Goal: Information Seeking & Learning: Find specific fact

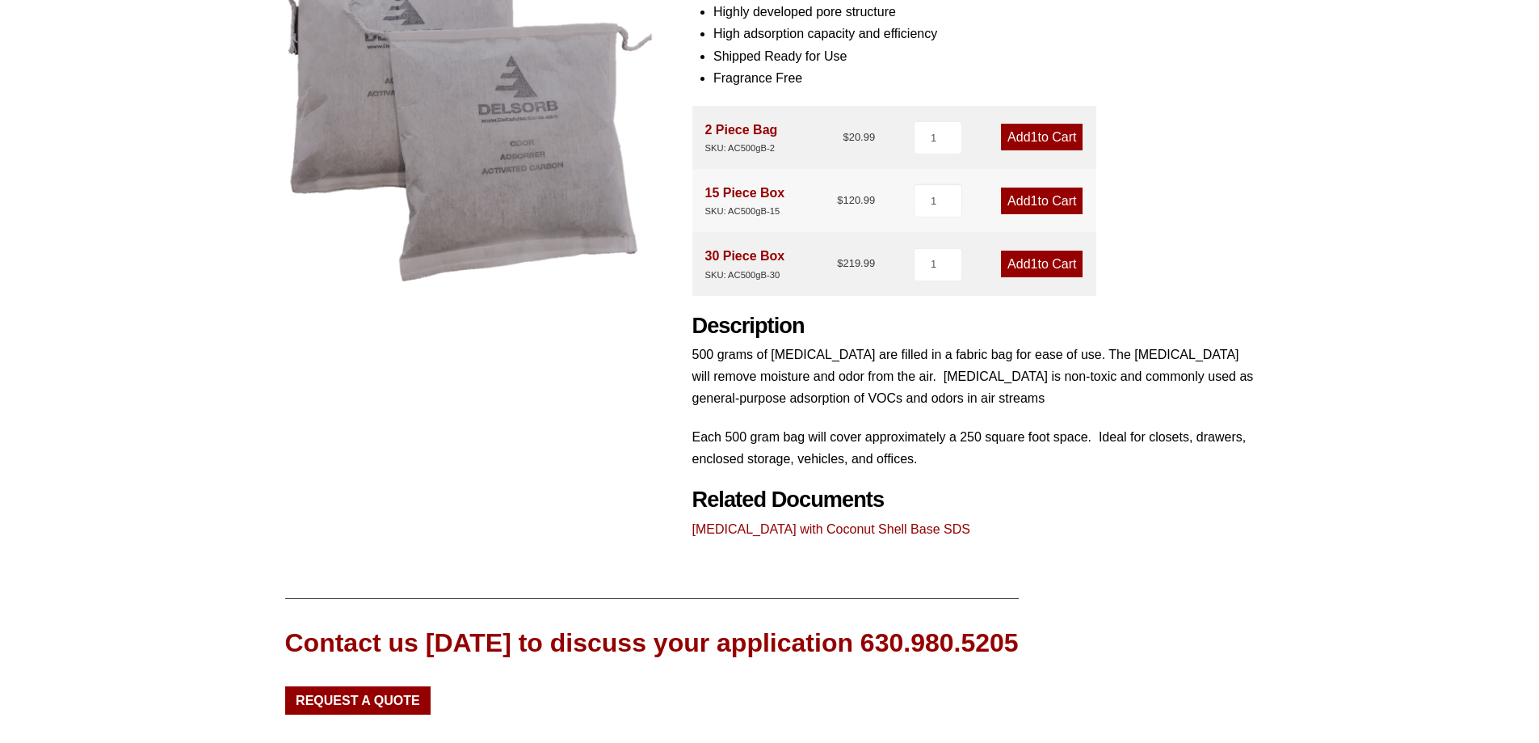
scroll to position [256, 0]
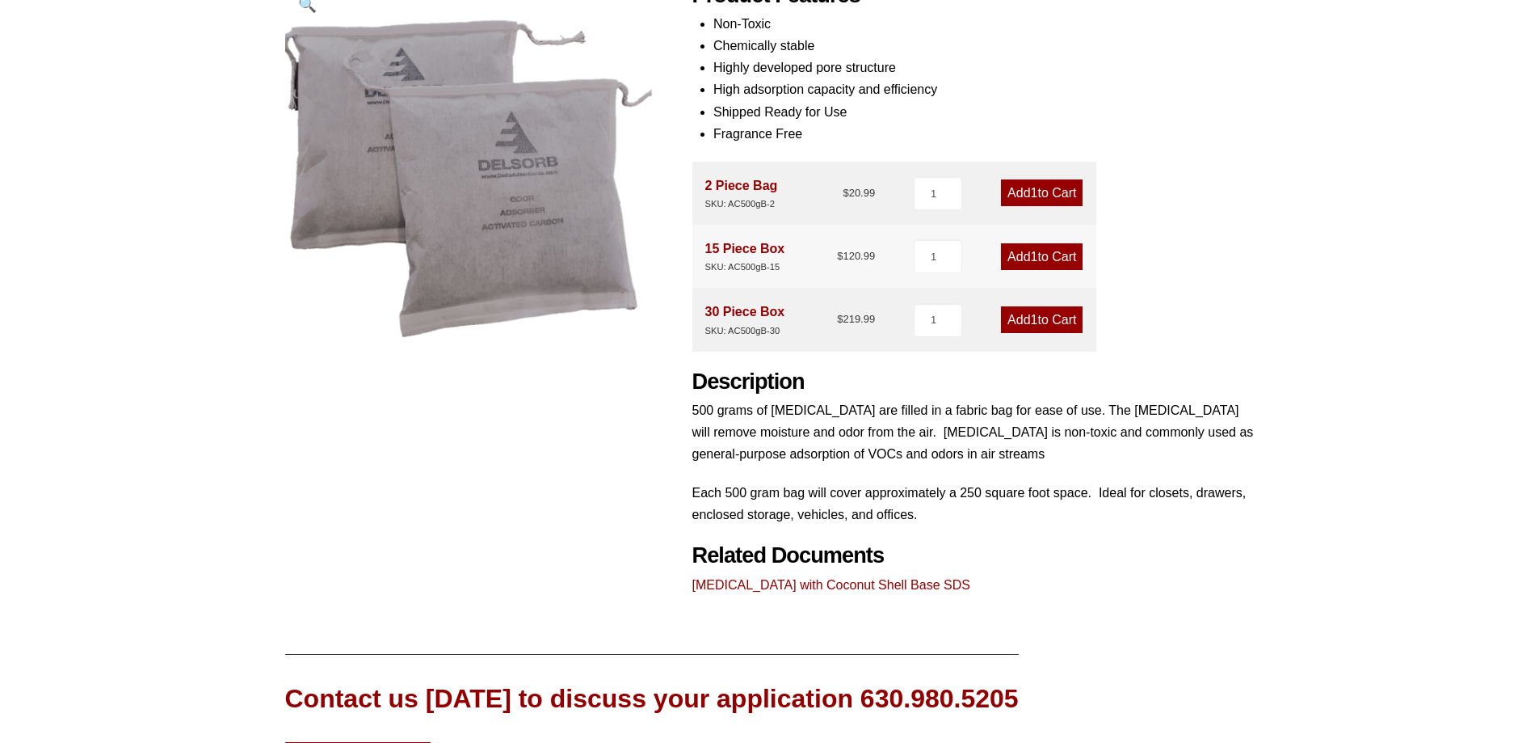
click at [903, 583] on link "Activated Carbon with Coconut Shell Base SDS" at bounding box center [831, 585] width 278 height 14
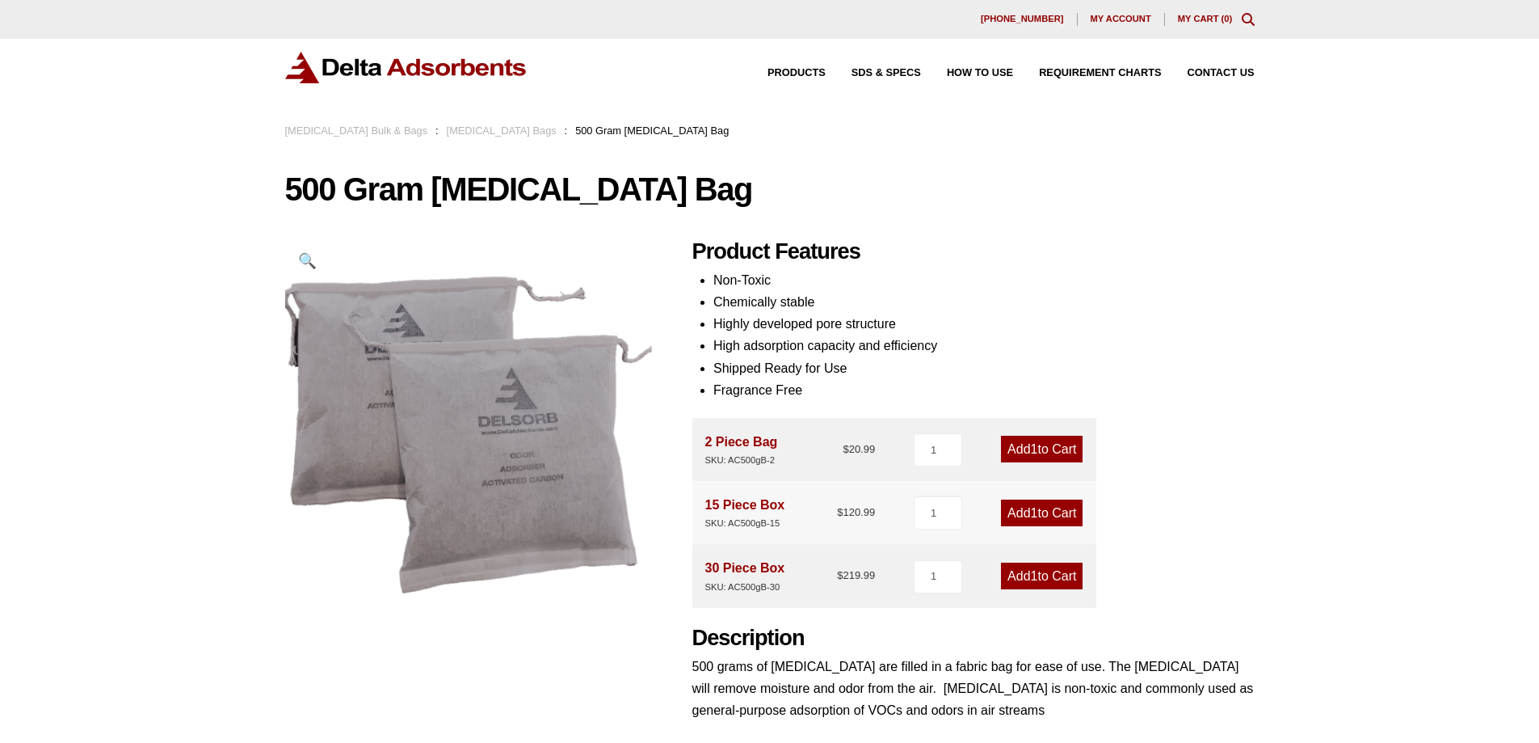
click at [745, 440] on div "2 Piece Bag SKU: AC500gB-2" at bounding box center [741, 449] width 73 height 37
click at [747, 449] on div "2 Piece Bag SKU: AC500gB-2" at bounding box center [741, 449] width 73 height 37
click at [751, 446] on div "2 Piece Bag SKU: AC500gB-2" at bounding box center [741, 449] width 73 height 37
click at [899, 72] on span "SDS & SPECS" at bounding box center [886, 73] width 69 height 11
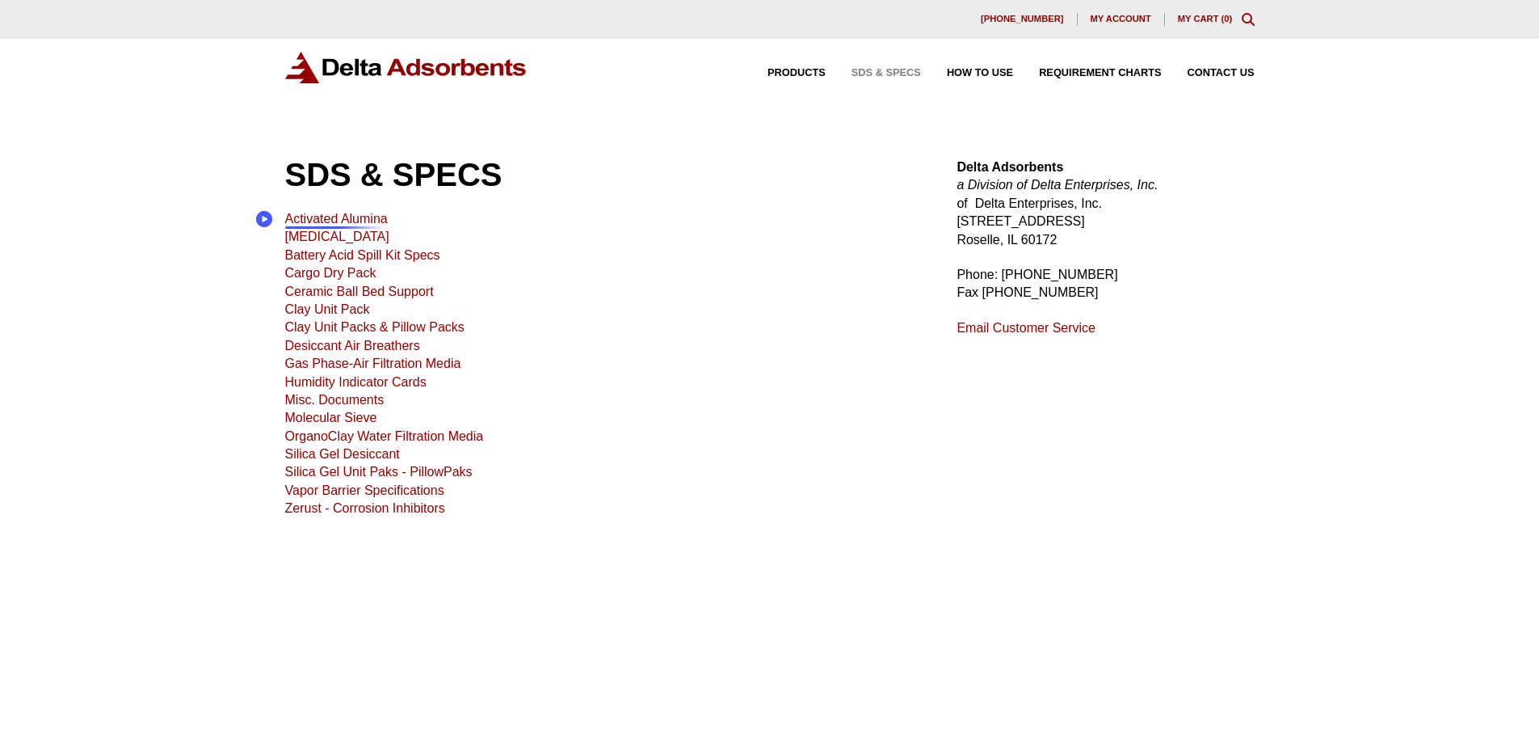
click at [318, 238] on link "[MEDICAL_DATA]" at bounding box center [337, 236] width 104 height 14
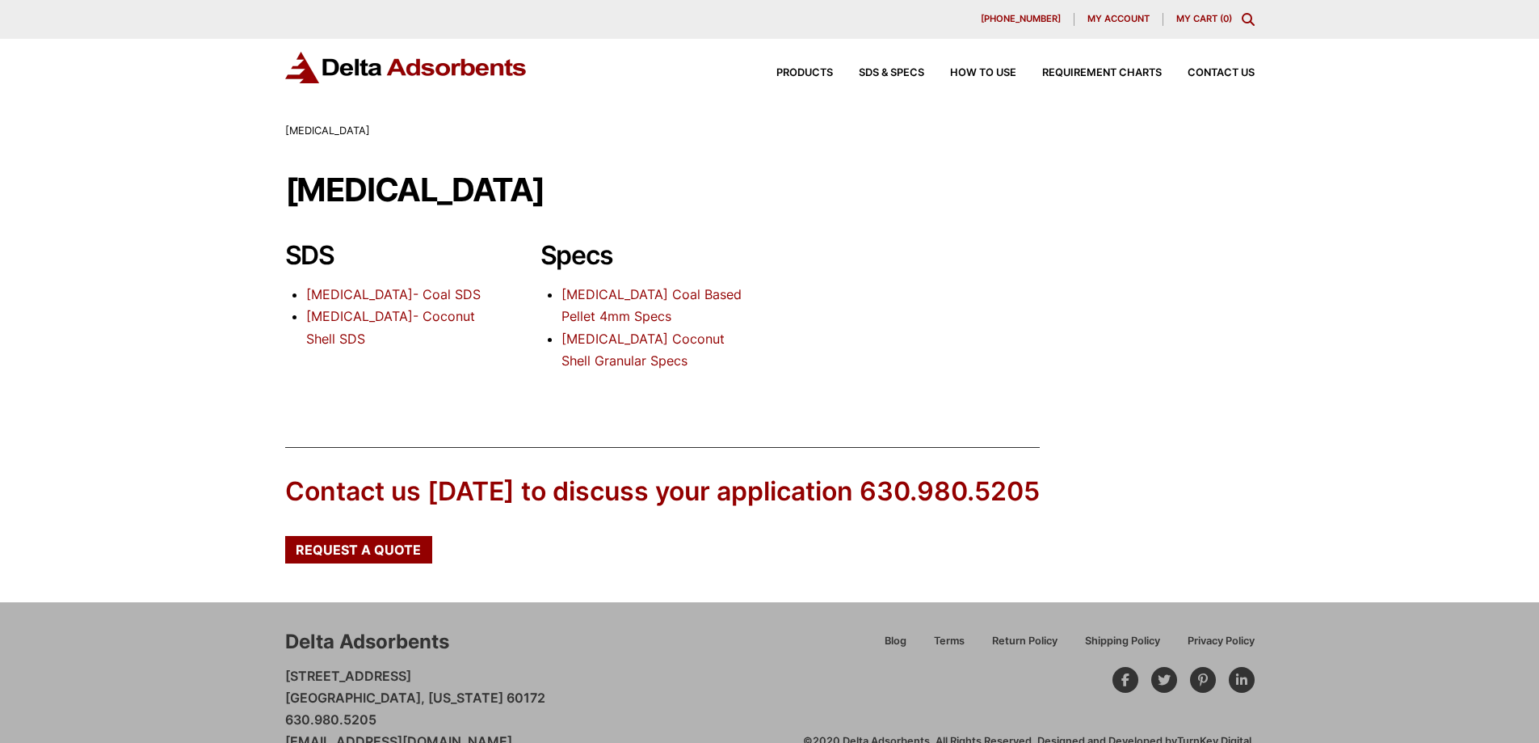
click at [613, 289] on link "[MEDICAL_DATA] Coal Based Pellet 4mm Specs" at bounding box center [652, 305] width 180 height 38
